Goal: Find specific page/section: Find specific page/section

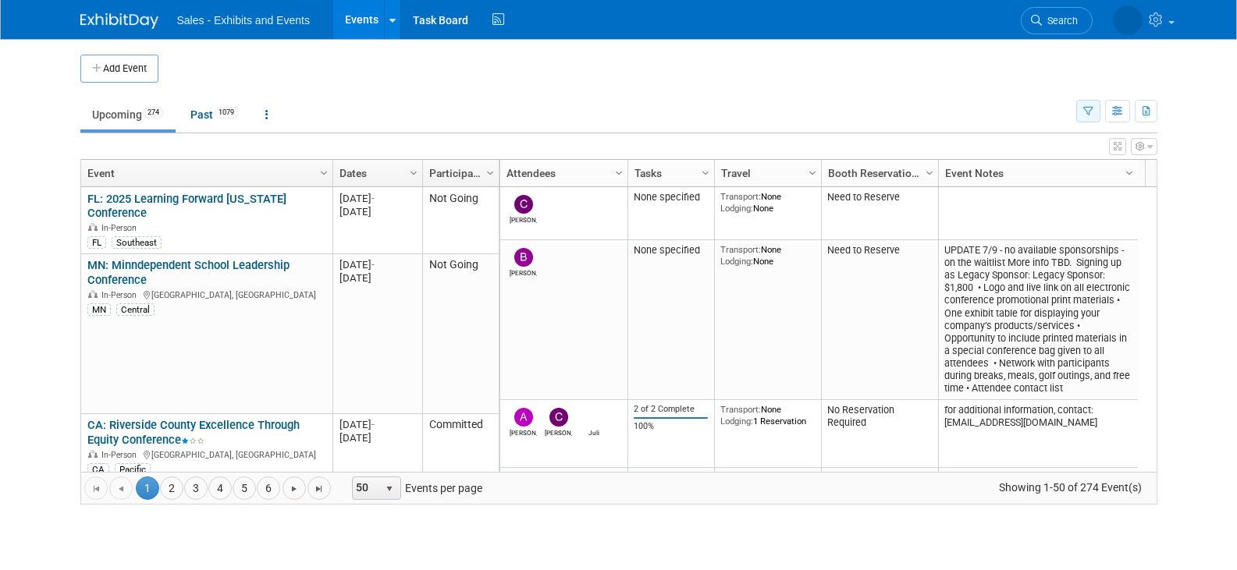
click at [1092, 113] on button "button" at bounding box center [1088, 111] width 24 height 23
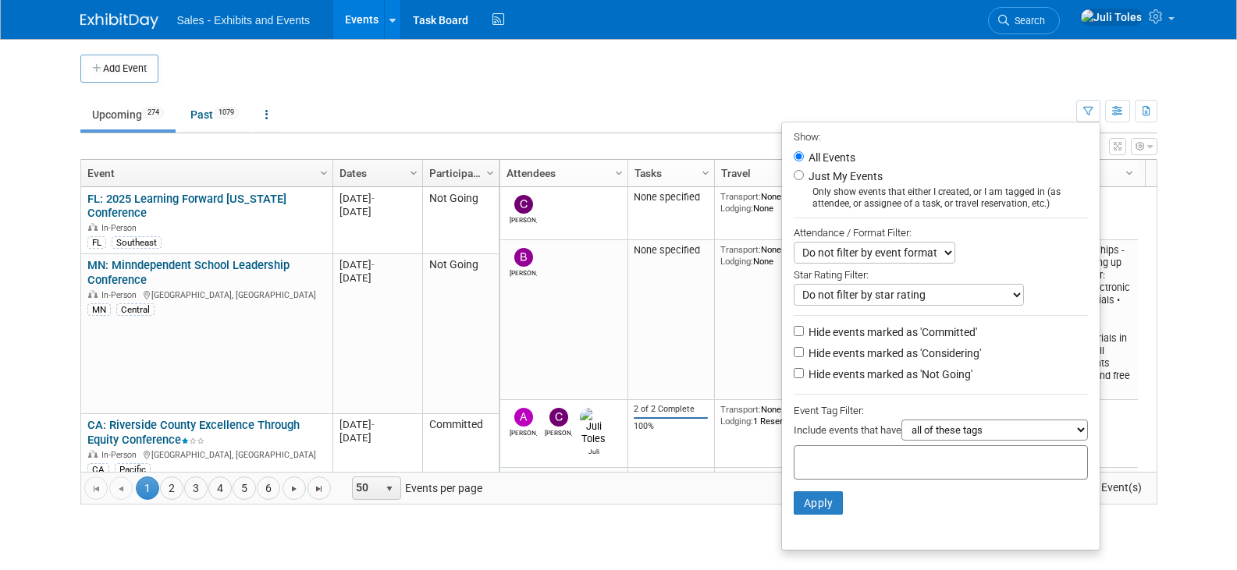
click at [873, 467] on input "text" at bounding box center [862, 461] width 125 height 16
type input "ca"
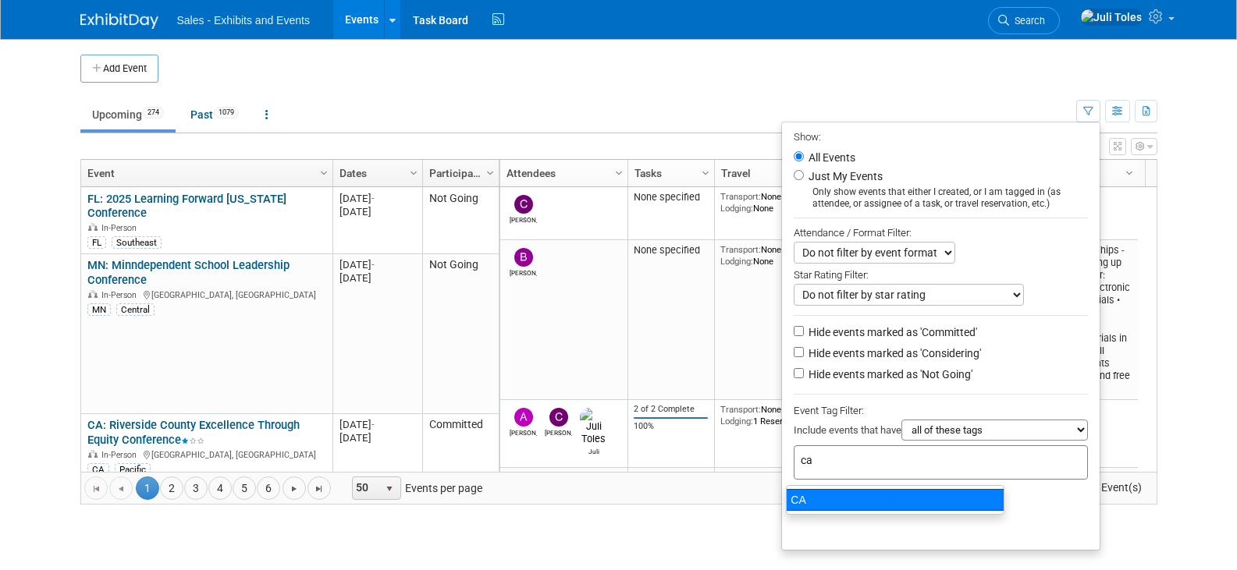
click at [822, 499] on div "CA" at bounding box center [895, 500] width 218 height 22
type input "CA"
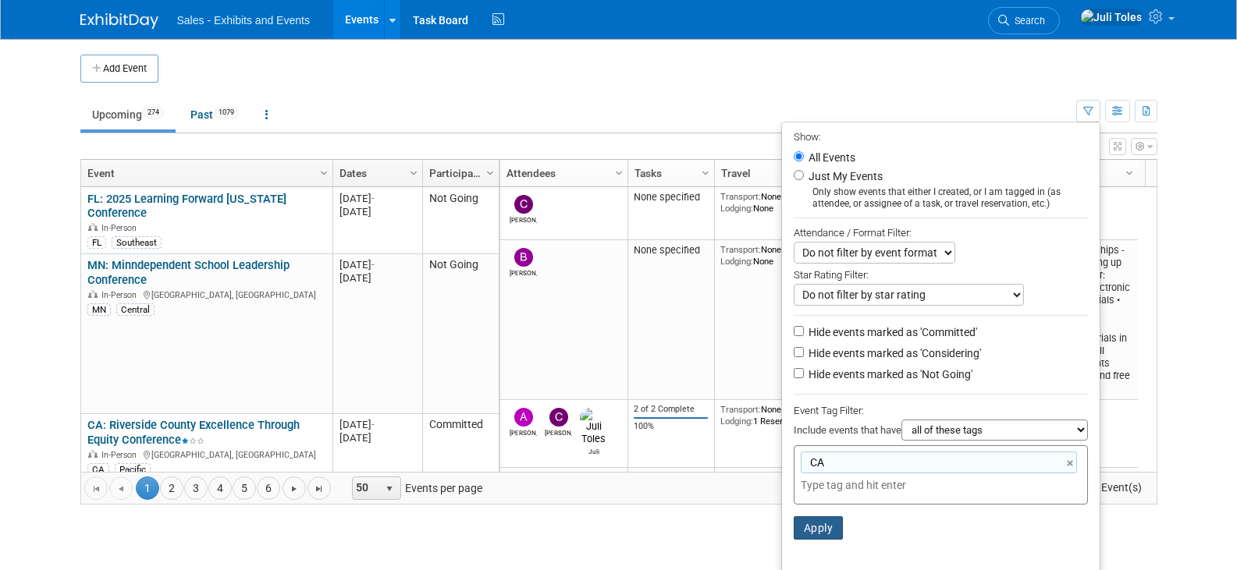
click at [797, 538] on button "Apply" at bounding box center [818, 527] width 50 height 23
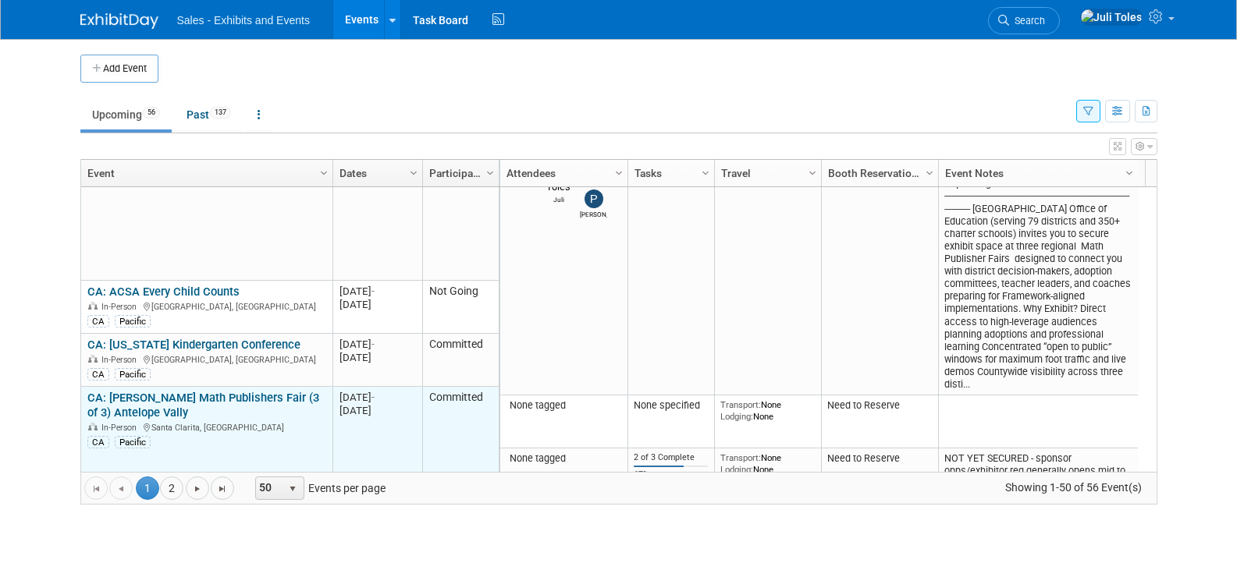
scroll to position [2341, 0]
